Goal: Information Seeking & Learning: Learn about a topic

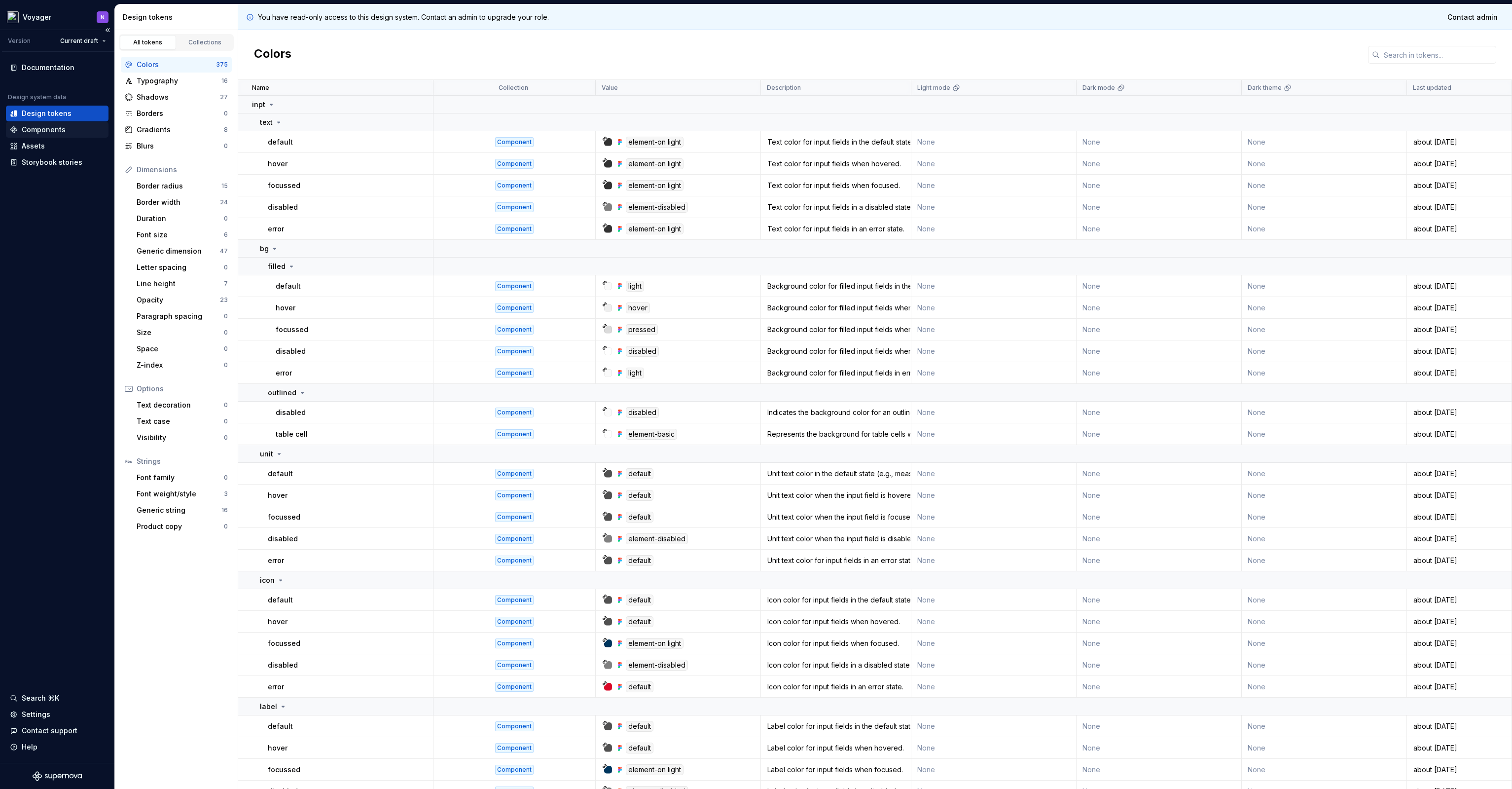
click at [55, 130] on div "Components" at bounding box center [43, 130] width 44 height 10
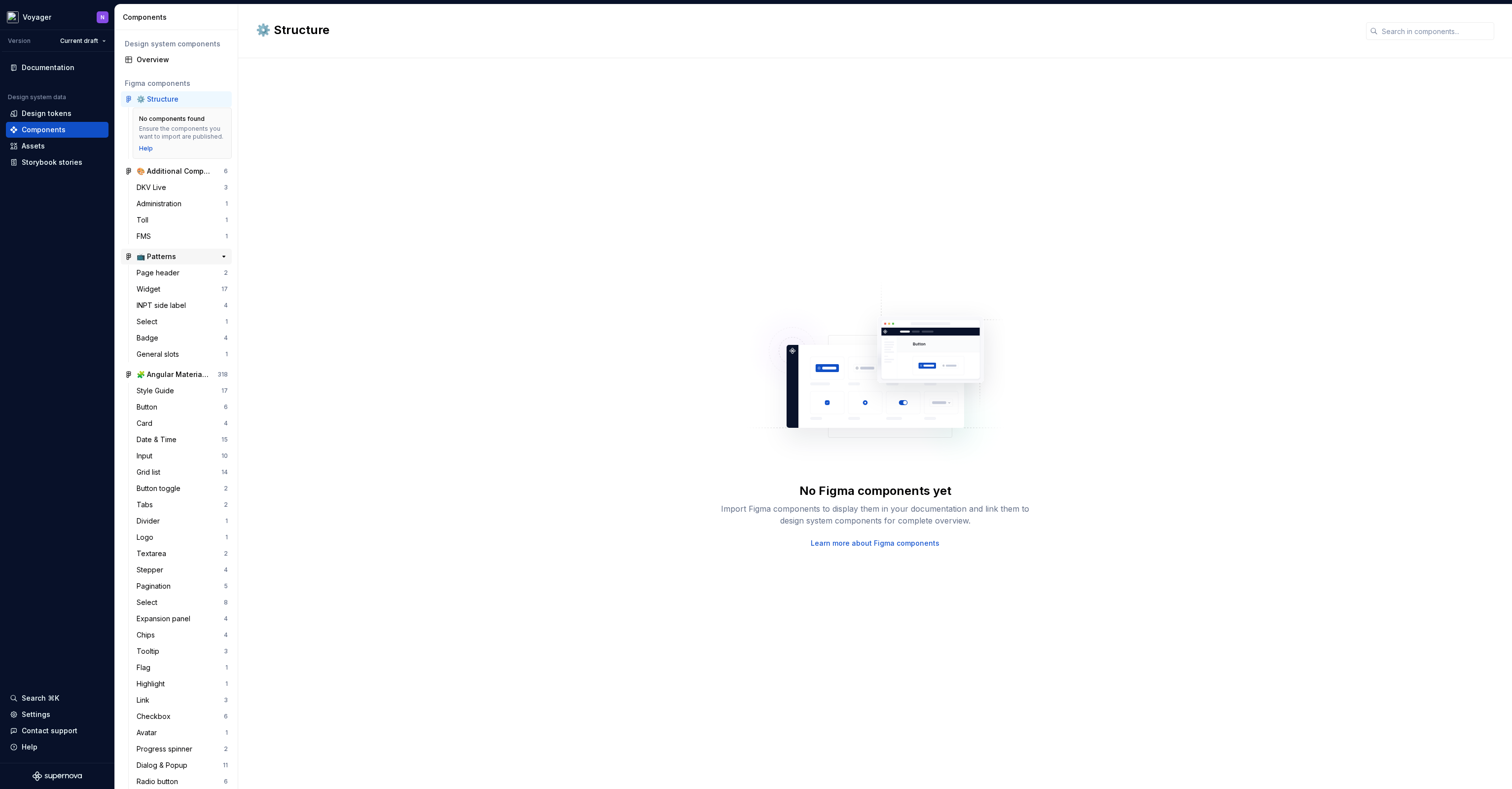
click at [171, 262] on div "📺 Patterns" at bounding box center [157, 256] width 40 height 10
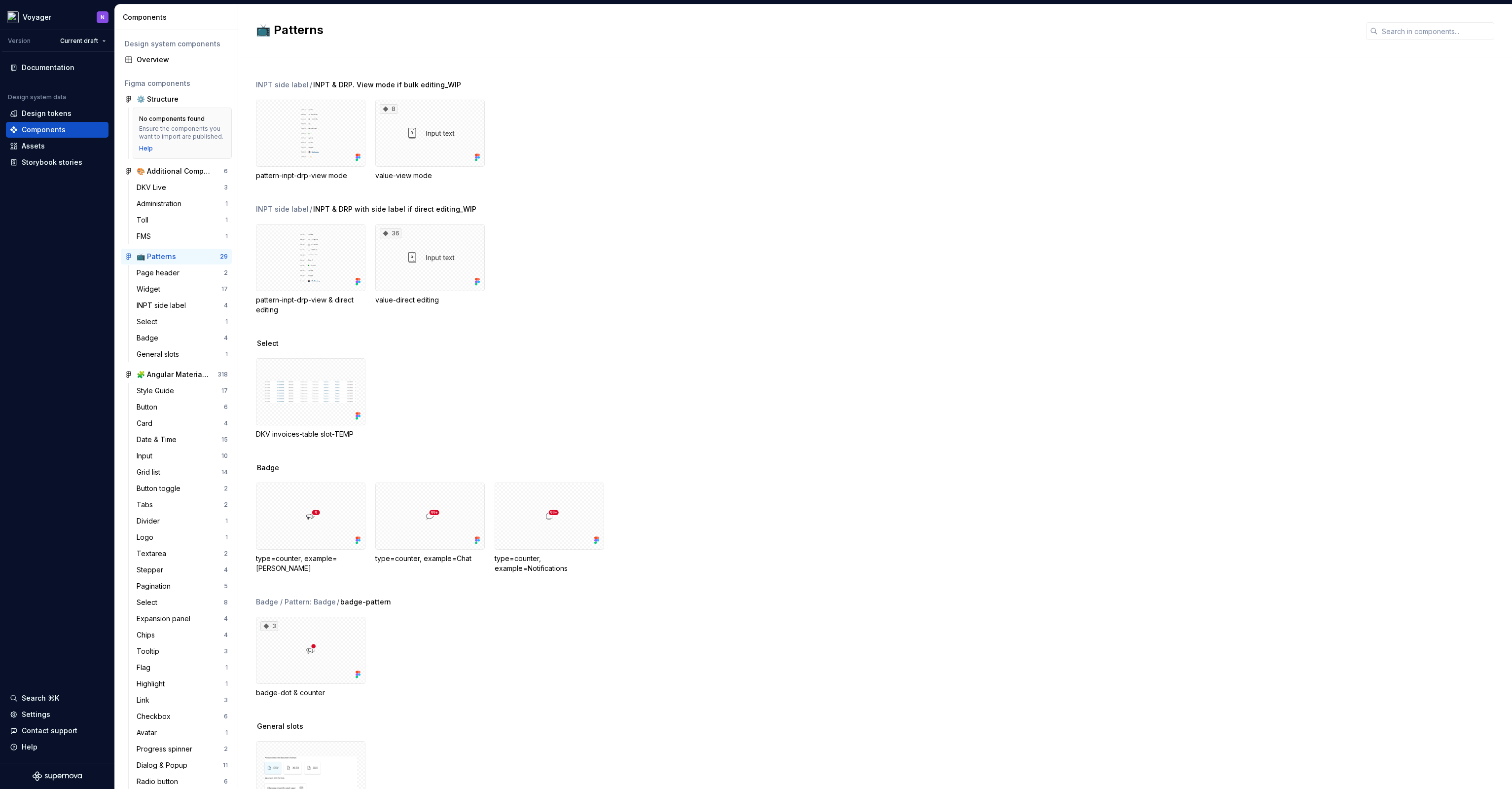
scroll to position [385, 0]
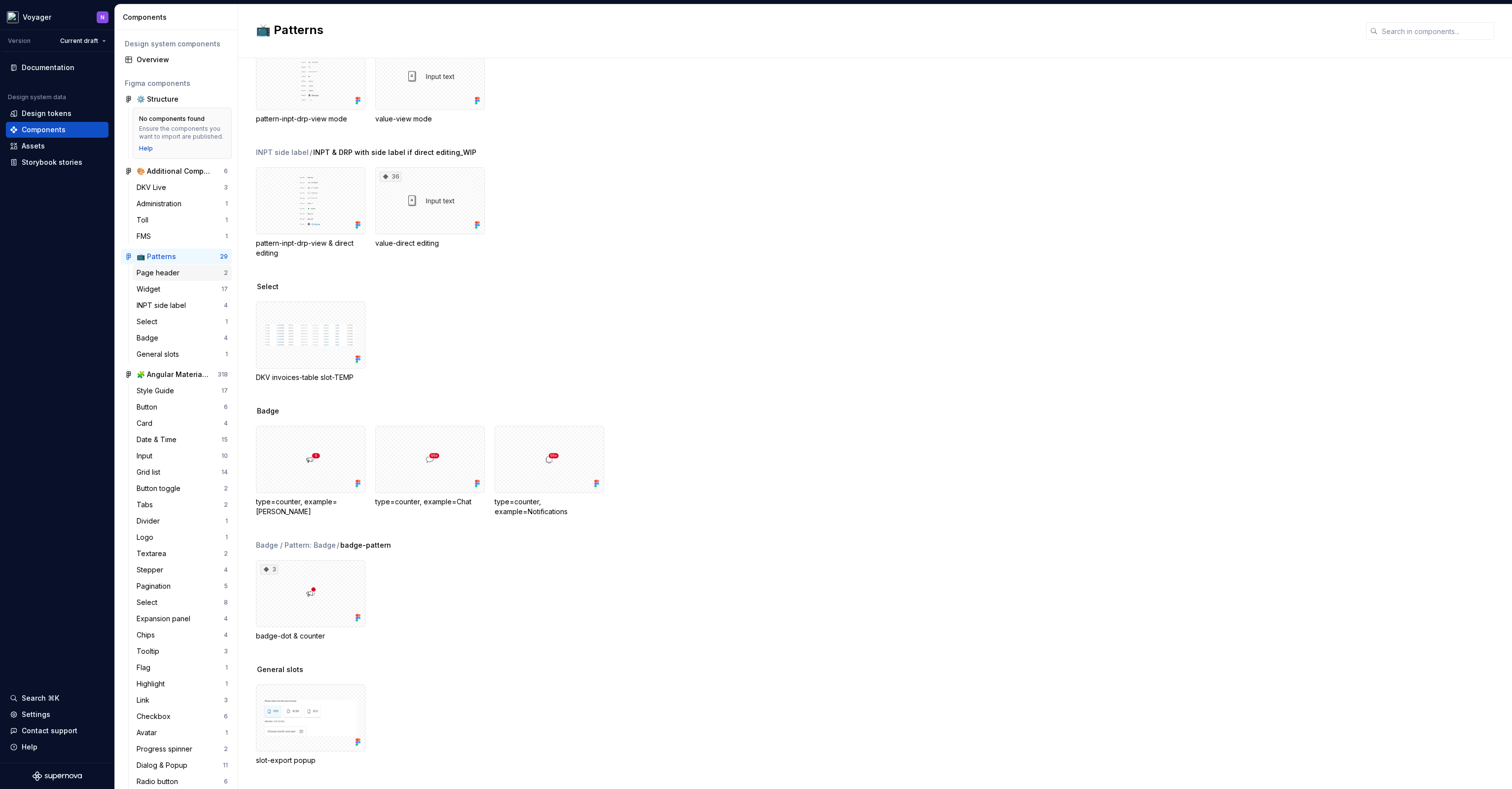
click at [171, 278] on div "Page header" at bounding box center [160, 273] width 47 height 10
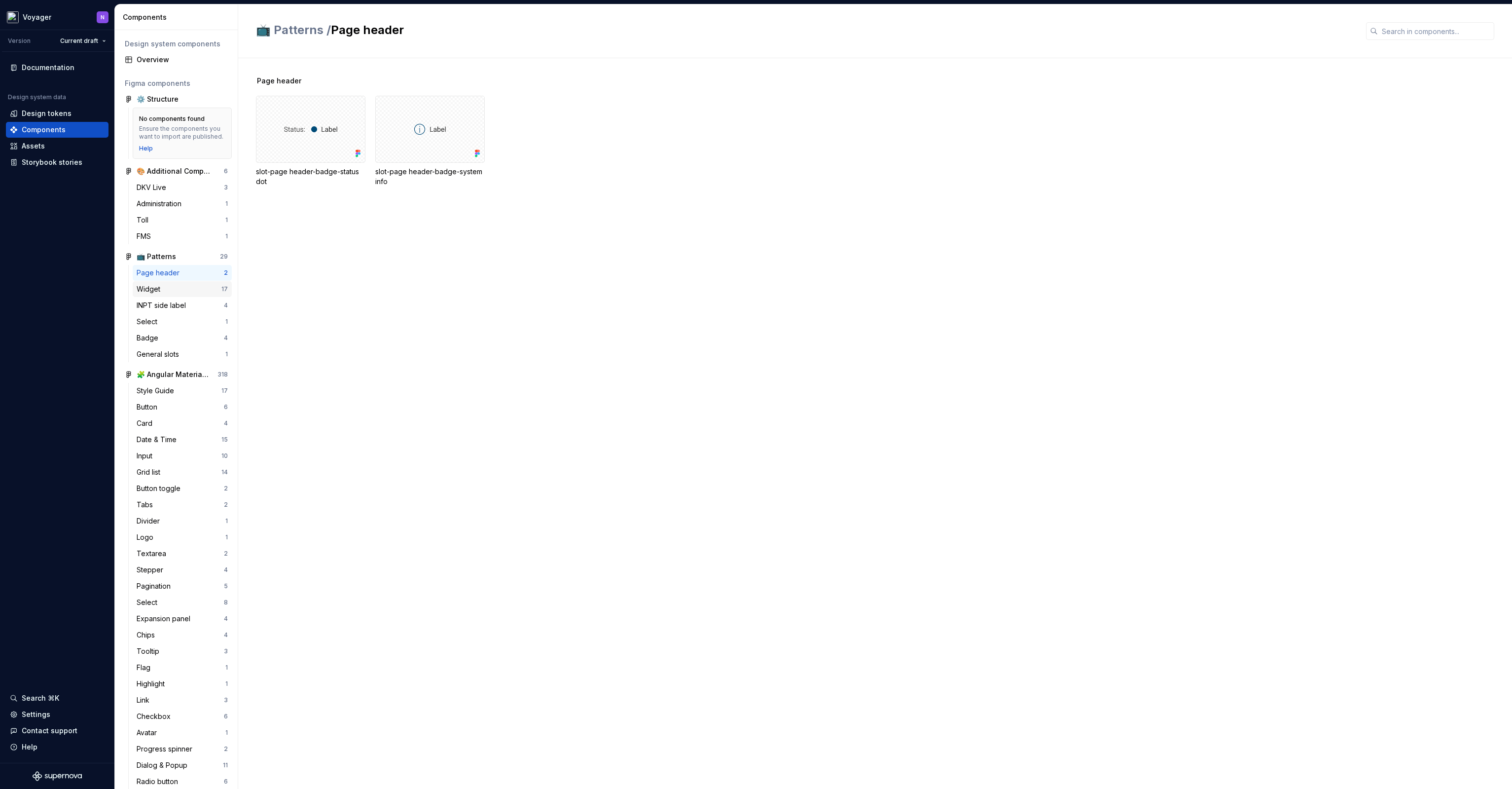
click at [170, 294] on div "Widget" at bounding box center [179, 289] width 85 height 10
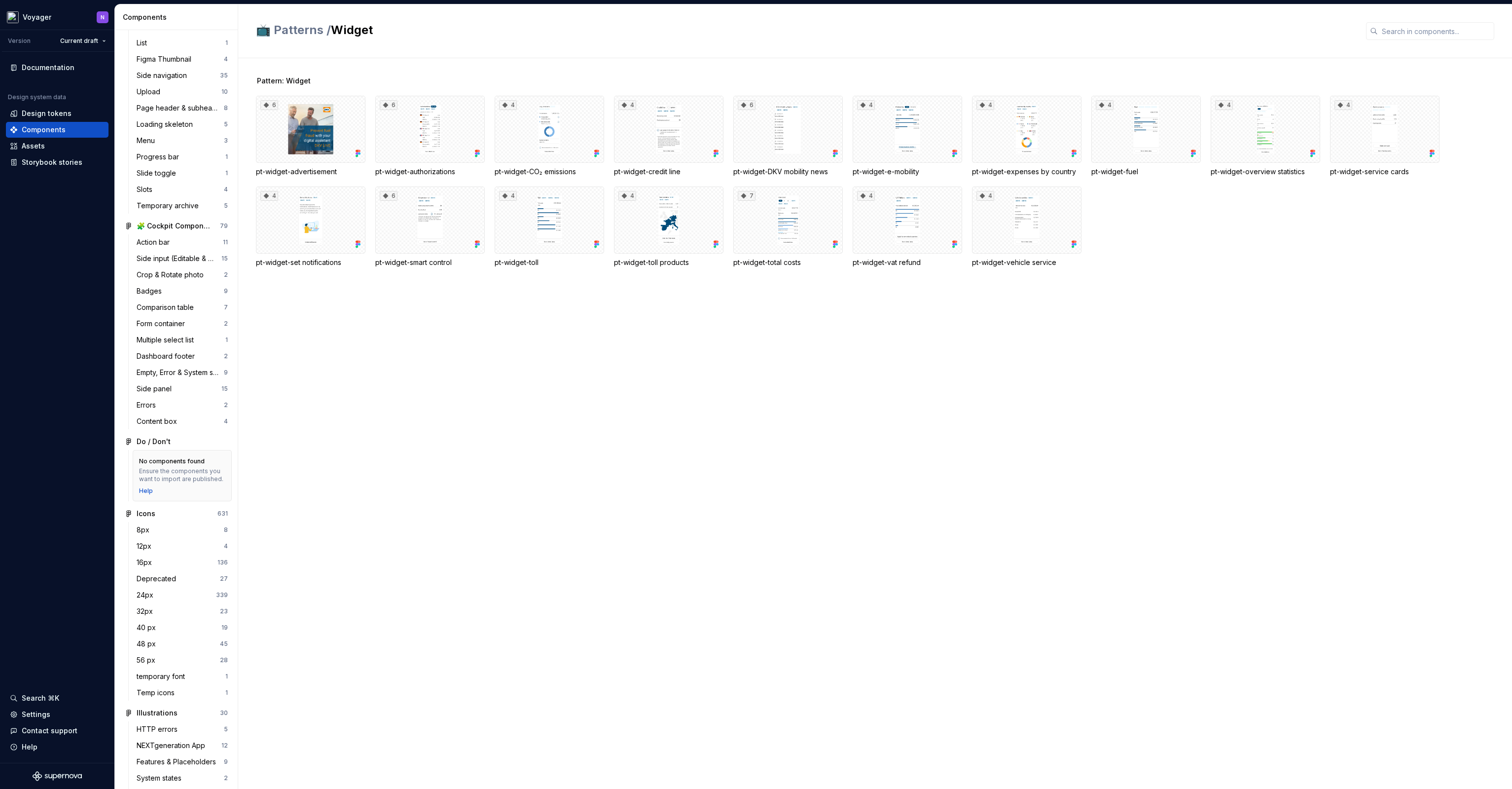
scroll to position [1021, 0]
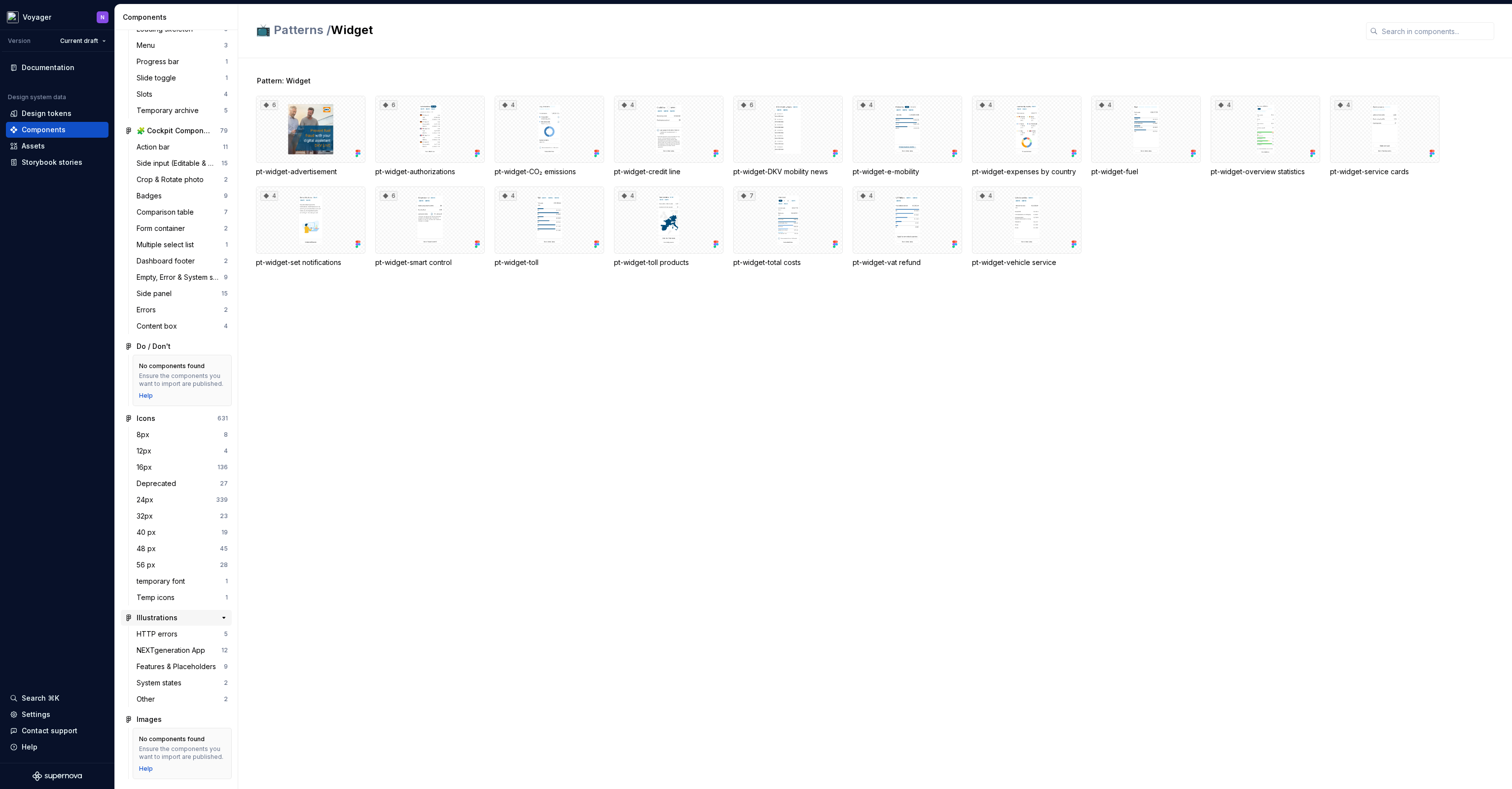
click at [176, 613] on div "Illustrations" at bounding box center [173, 617] width 74 height 10
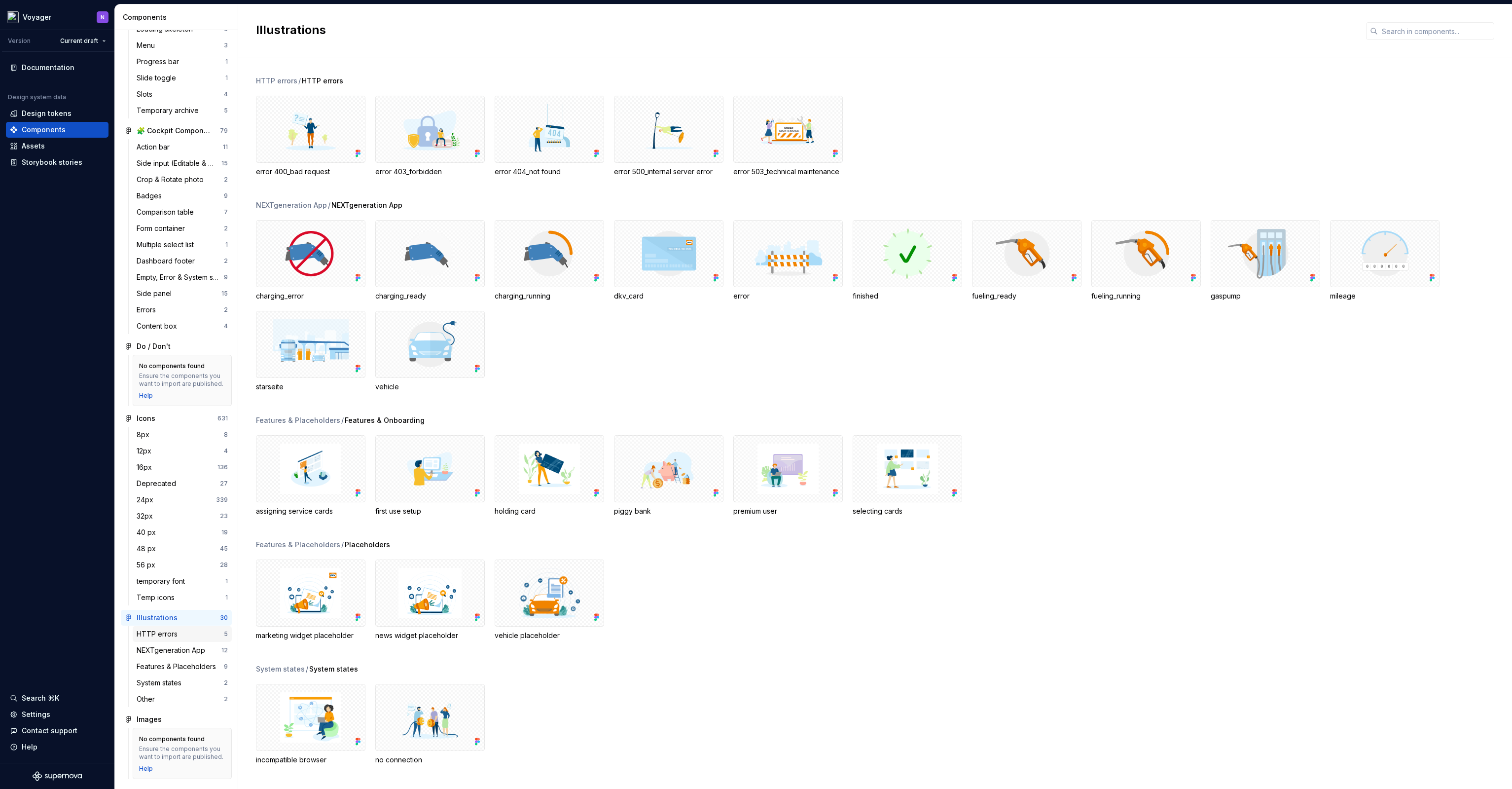
click at [188, 629] on div "HTTP errors" at bounding box center [181, 634] width 88 height 10
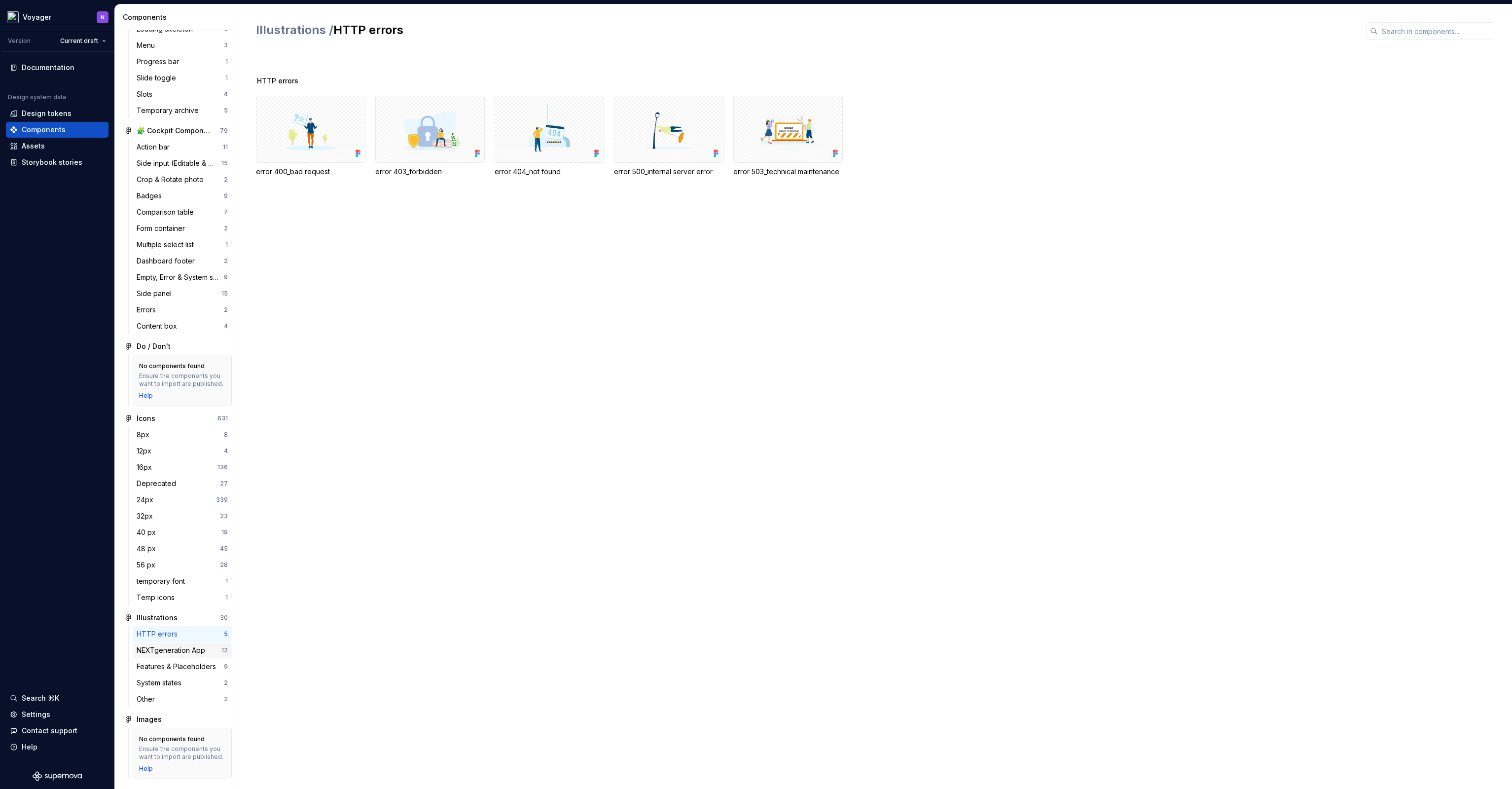
click at [188, 646] on div "NEXTgeneration App" at bounding box center [173, 650] width 73 height 10
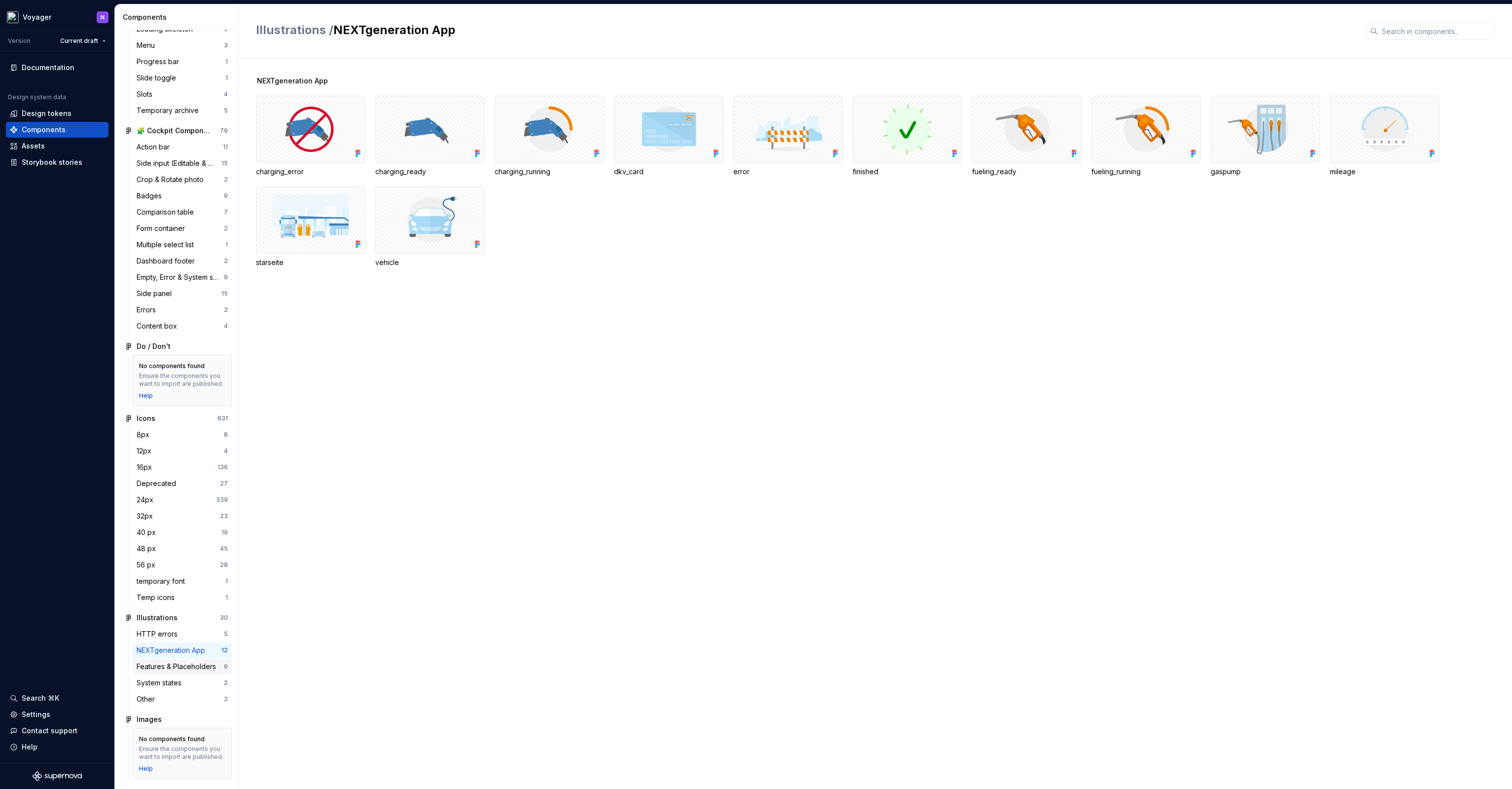
click at [172, 662] on div "Features & Placeholders" at bounding box center [178, 667] width 83 height 10
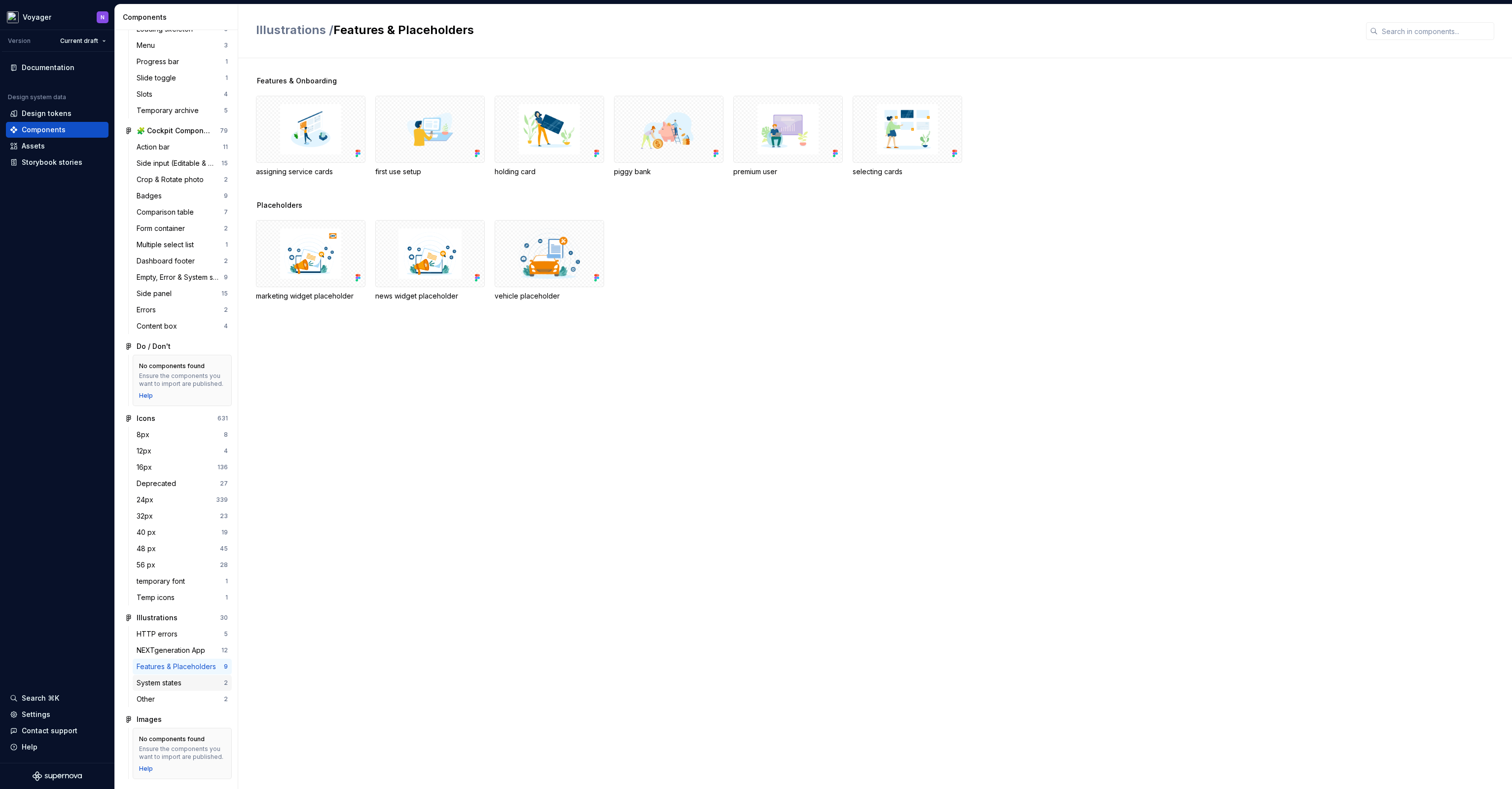
click at [168, 675] on div "System states 2" at bounding box center [182, 683] width 99 height 16
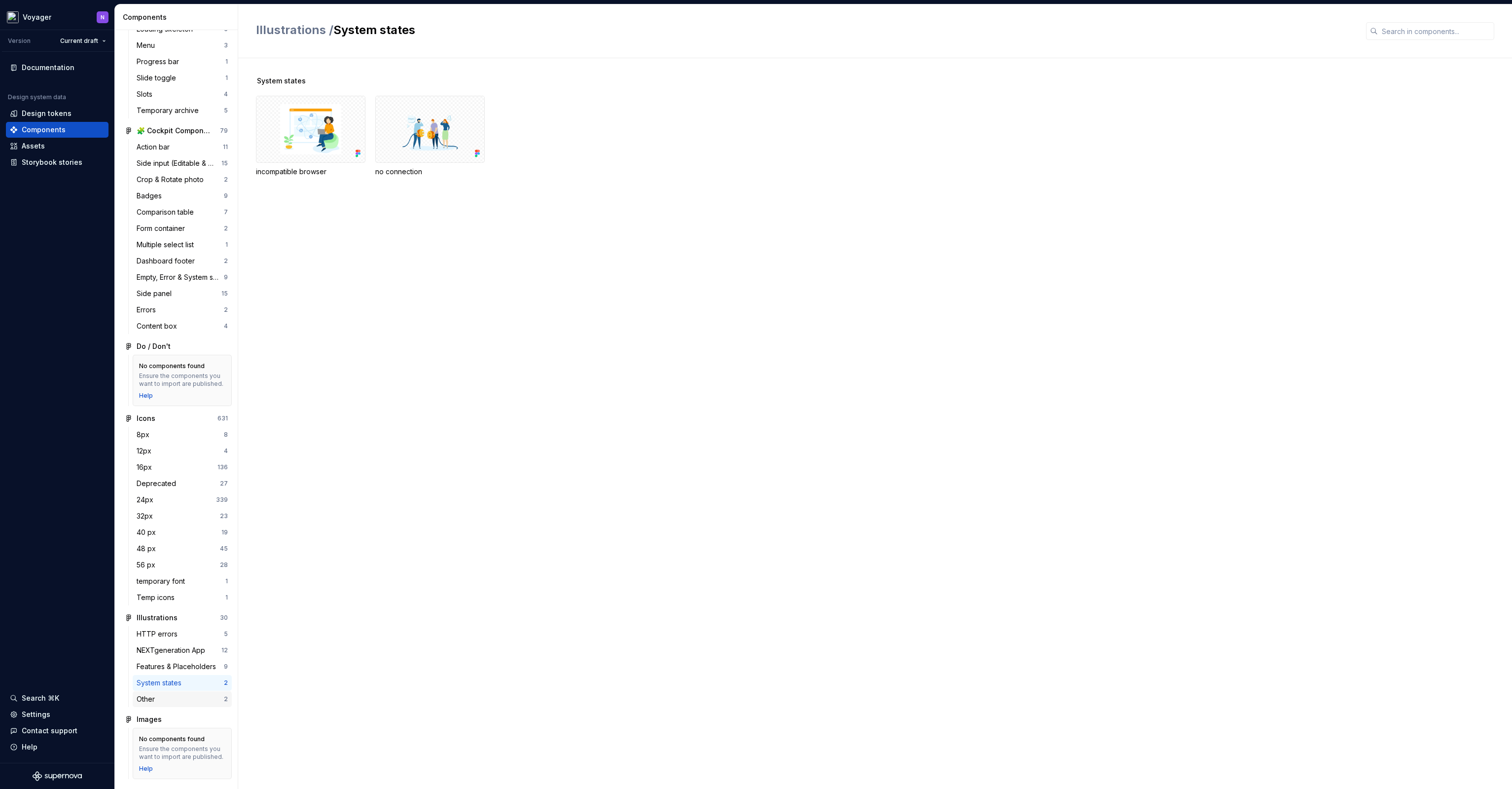
click at [179, 694] on div "Other" at bounding box center [181, 699] width 88 height 10
click at [181, 632] on div "HTTP errors 5" at bounding box center [182, 634] width 99 height 16
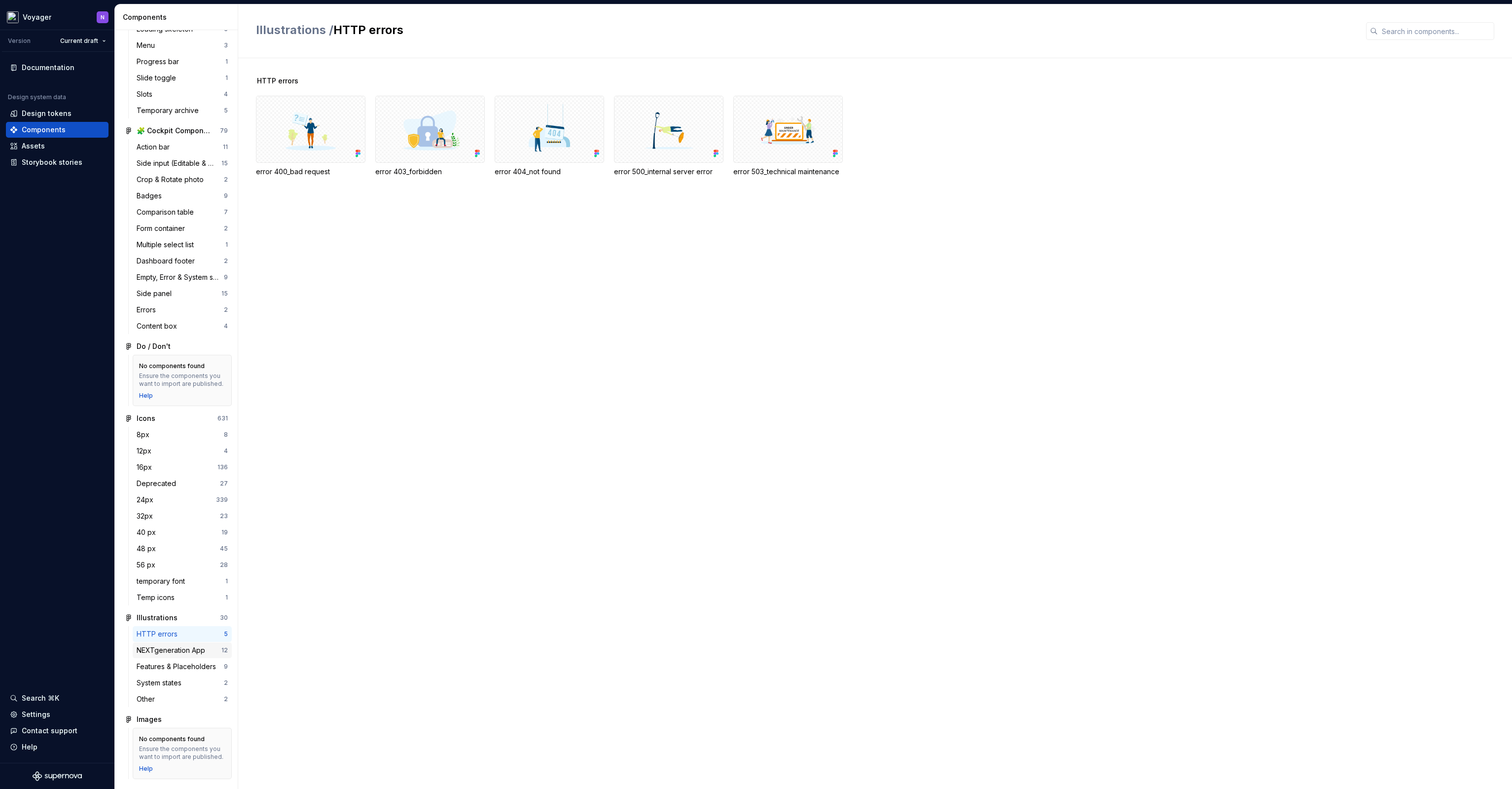
click at [178, 646] on div "NEXTgeneration App" at bounding box center [173, 650] width 73 height 10
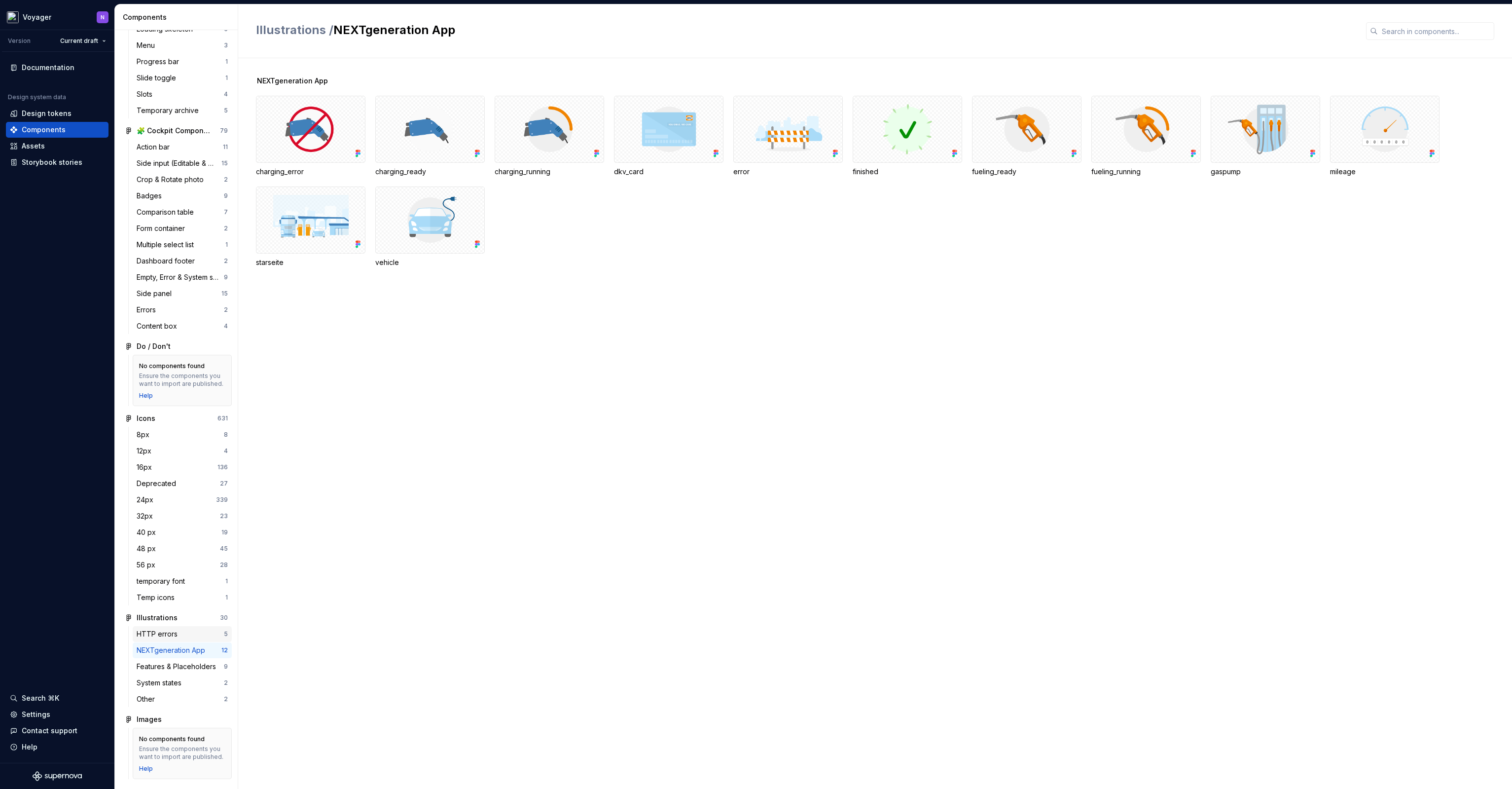
click at [183, 629] on div "HTTP errors" at bounding box center [181, 634] width 88 height 10
